Goal: Information Seeking & Learning: Learn about a topic

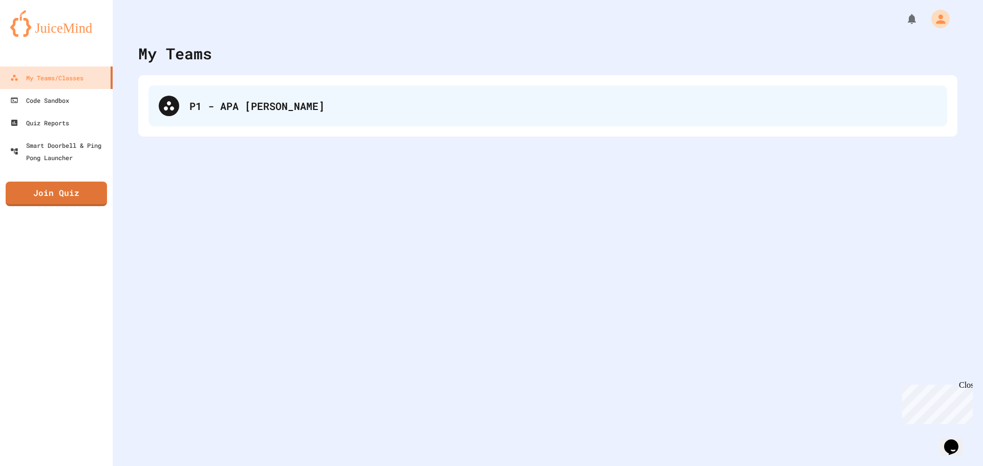
click at [174, 119] on div "P1 - APA [PERSON_NAME]" at bounding box center [547, 106] width 799 height 41
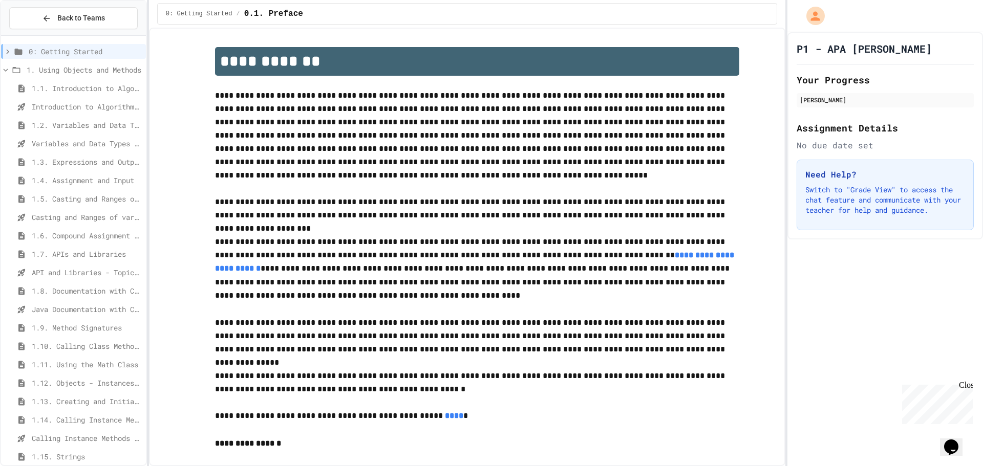
click at [99, 197] on span "1.5. Casting and Ranges of Values" at bounding box center [87, 199] width 110 height 11
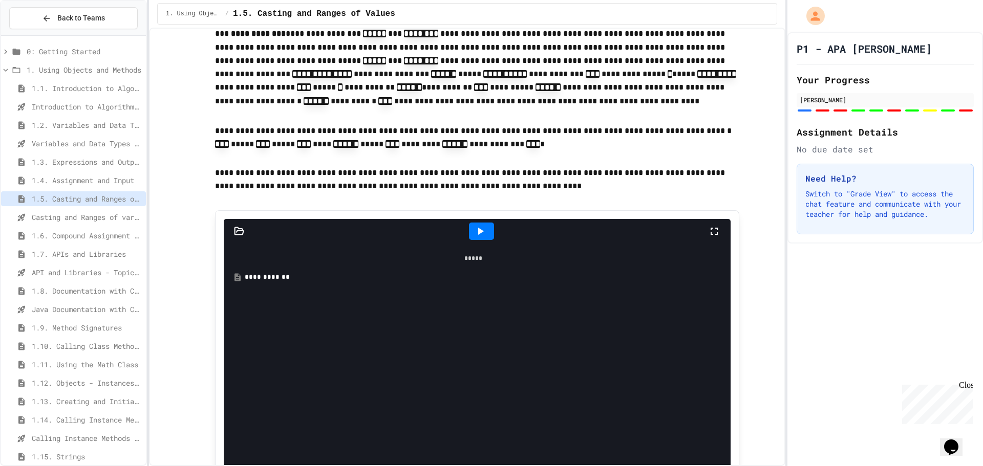
scroll to position [461, 0]
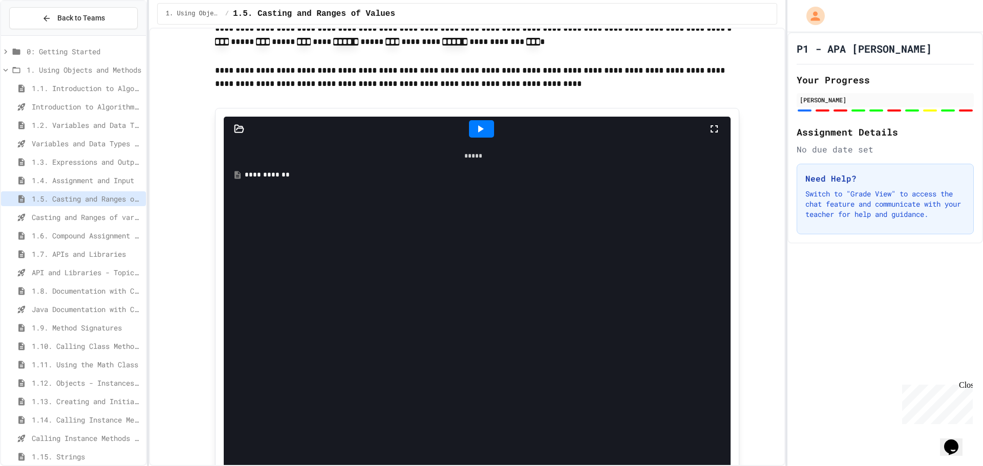
click at [92, 232] on span "1.6. Compound Assignment Operators" at bounding box center [87, 235] width 110 height 11
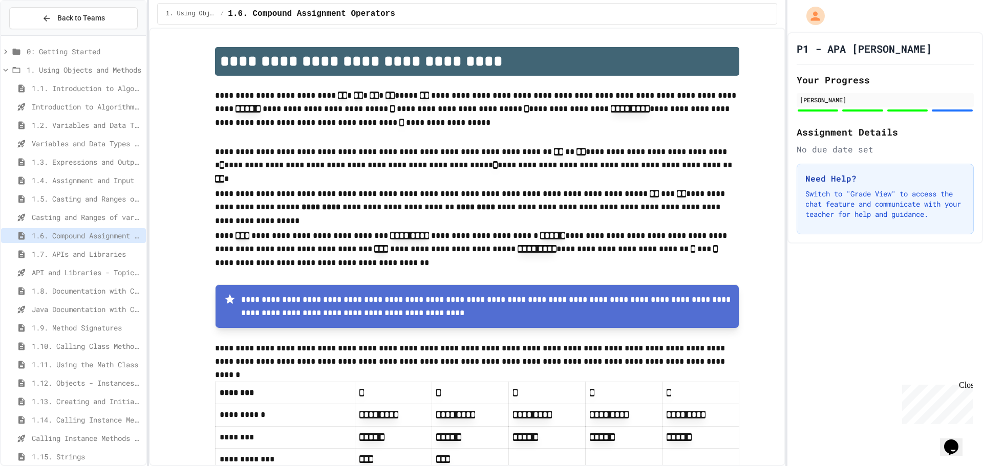
click at [63, 199] on span "1.5. Casting and Ranges of Values" at bounding box center [87, 199] width 110 height 11
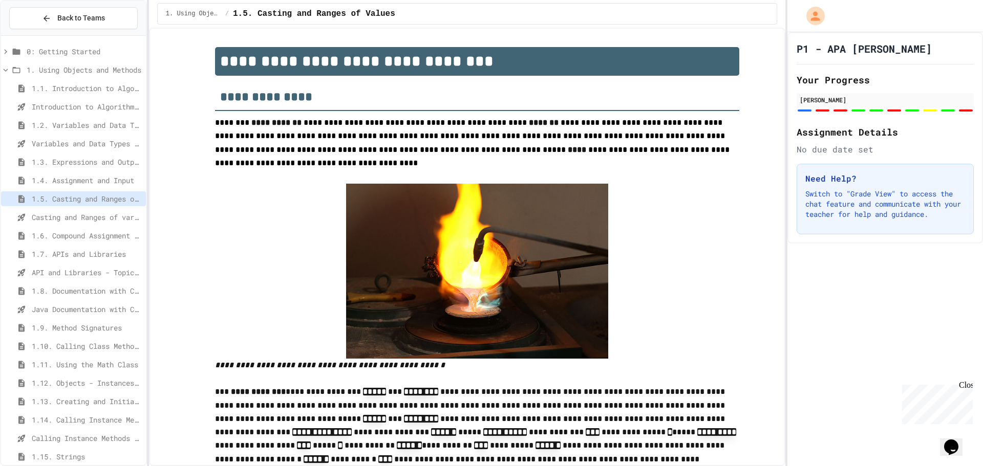
click at [45, 257] on span "1.7. APIs and Libraries" at bounding box center [87, 254] width 110 height 11
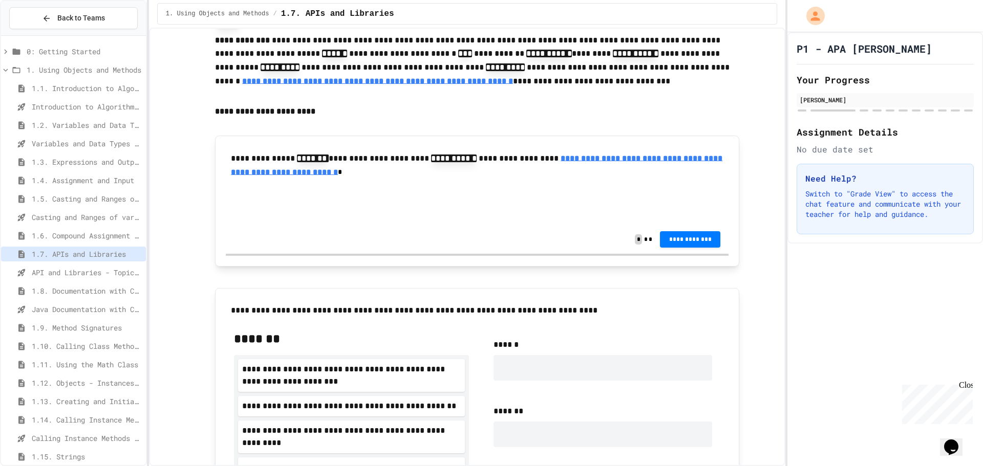
scroll to position [410, 0]
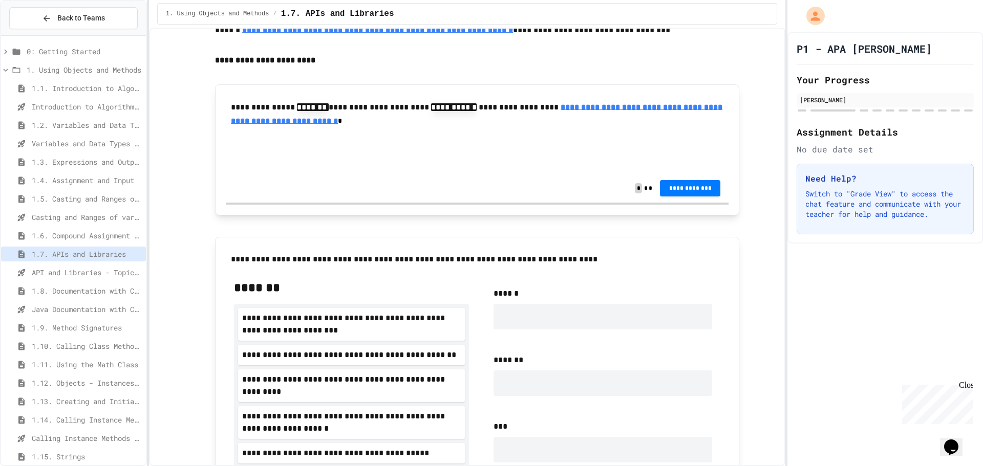
click at [100, 290] on span "1.8. Documentation with Comments and Preconditions" at bounding box center [87, 291] width 110 height 11
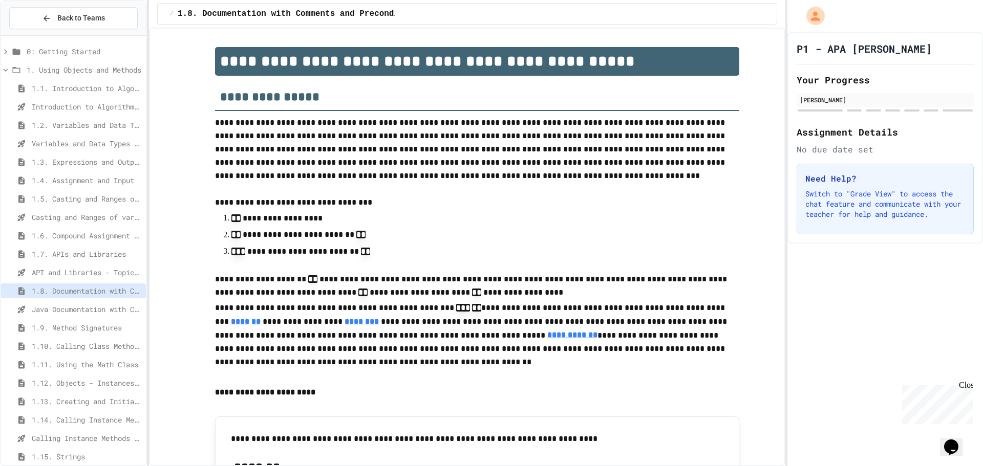
click at [56, 247] on div "1.7. APIs and Libraries" at bounding box center [73, 254] width 145 height 15
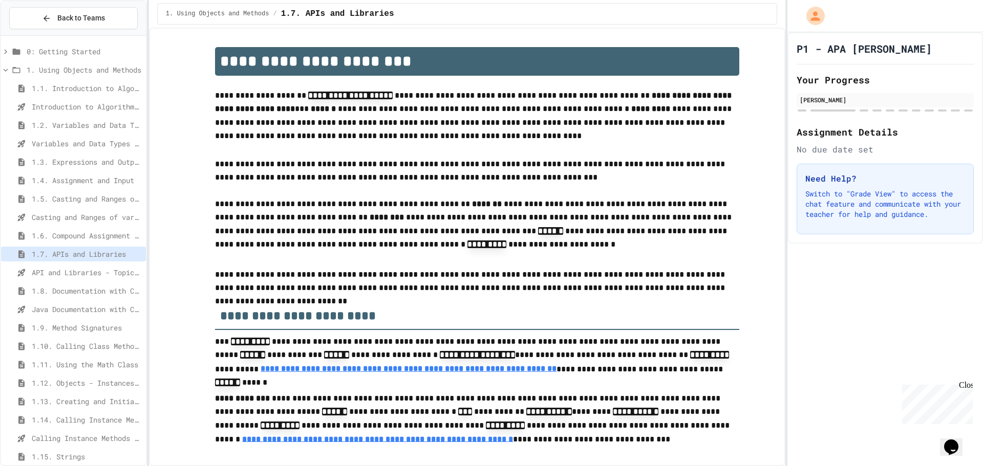
scroll to position [205, 0]
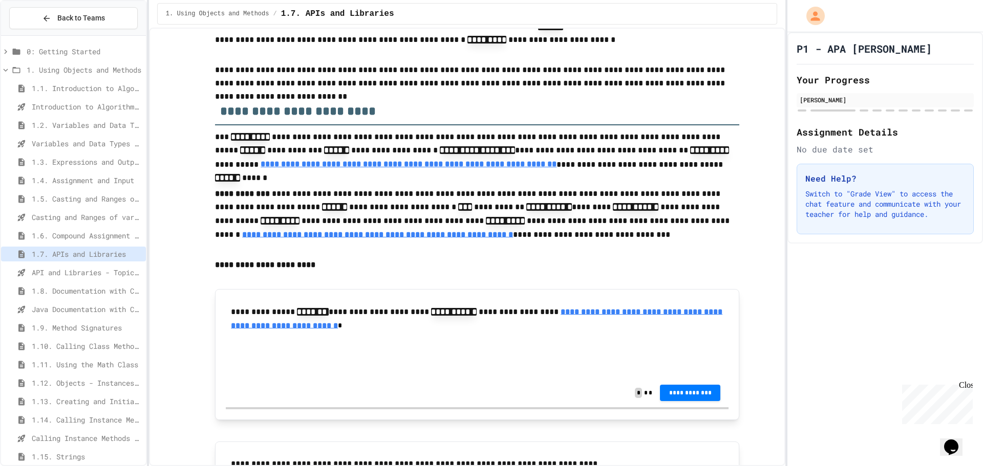
click at [542, 358] on p at bounding box center [477, 359] width 486 height 13
click at [490, 323] on link "**********" at bounding box center [476, 319] width 491 height 22
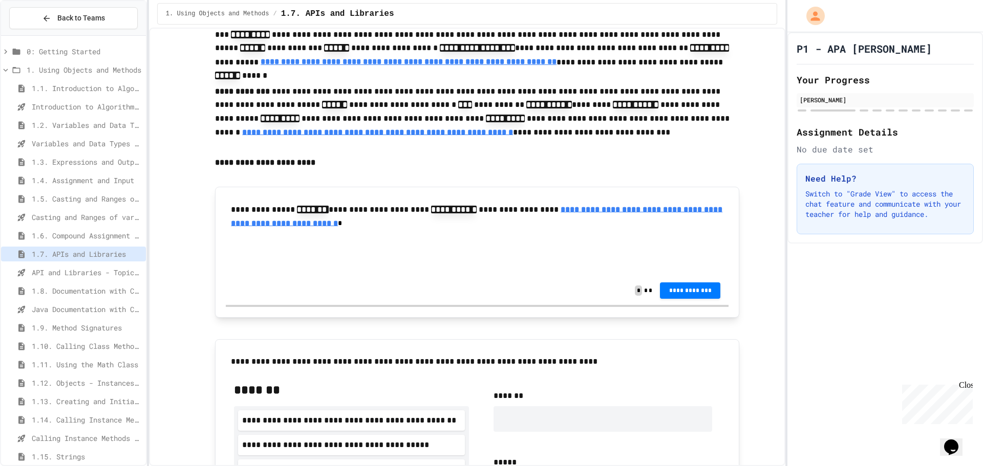
scroll to position [256, 0]
